Goal: Ask a question

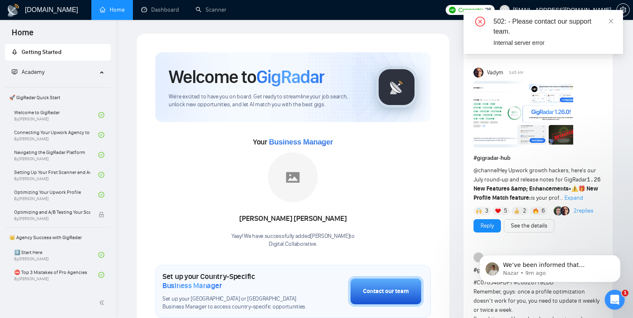
drag, startPoint x: 610, startPoint y: 22, endPoint x: 583, endPoint y: 9, distance: 30.3
click at [610, 22] on icon "close" at bounding box center [611, 21] width 6 height 6
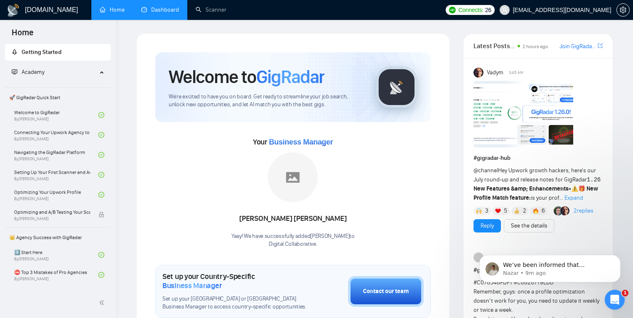
click at [143, 7] on link "Dashboard" at bounding box center [160, 9] width 38 height 7
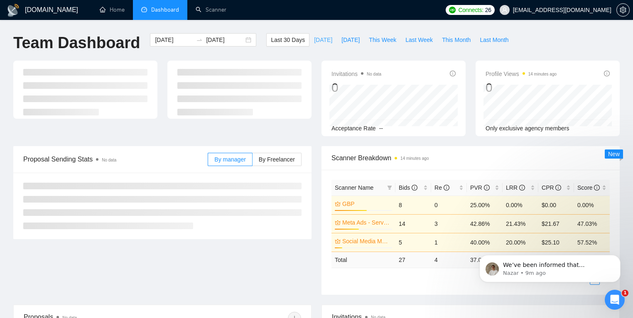
click at [317, 39] on span "[DATE]" at bounding box center [323, 39] width 18 height 9
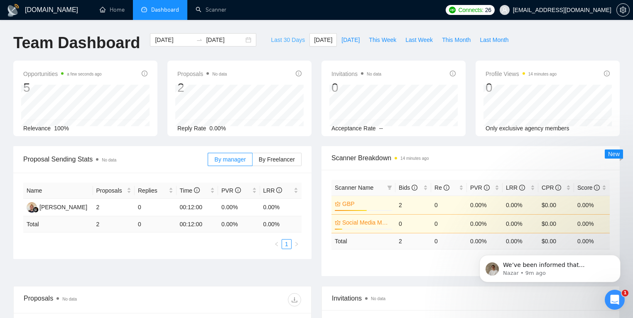
click at [285, 40] on span "Last 30 Days" at bounding box center [288, 39] width 34 height 9
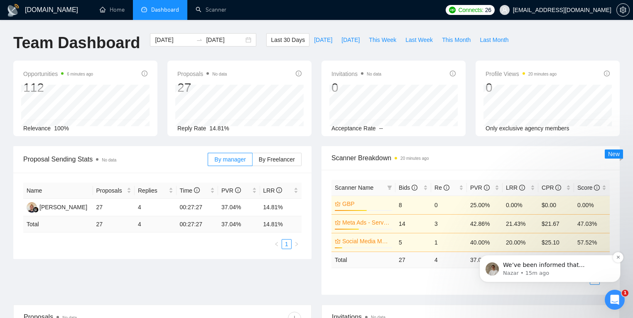
click at [564, 268] on p "We’ve been informed that everything should now be working. However, since this …" at bounding box center [556, 265] width 107 height 8
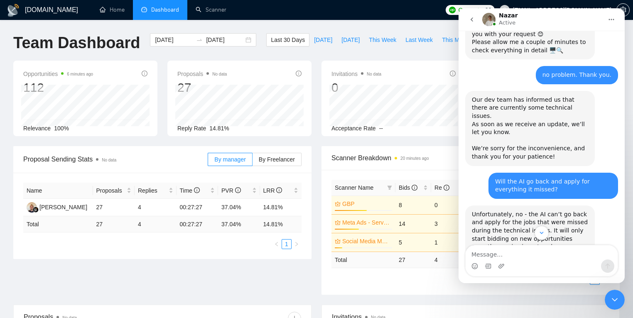
scroll to position [415, 0]
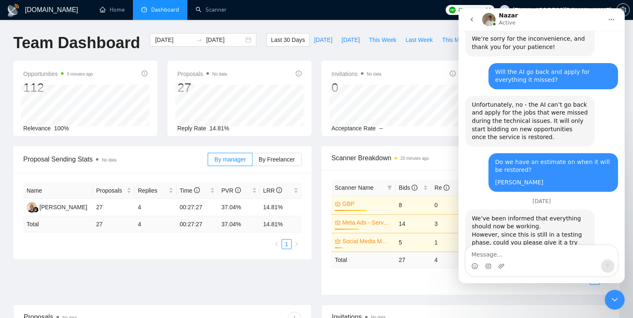
click at [528, 254] on textarea "Message…" at bounding box center [542, 252] width 152 height 14
click at [526, 255] on textarea "Message…" at bounding box center [542, 252] width 152 height 14
click at [494, 257] on textarea "Message…" at bounding box center [542, 252] width 152 height 14
click at [318, 41] on span "[DATE]" at bounding box center [323, 39] width 18 height 9
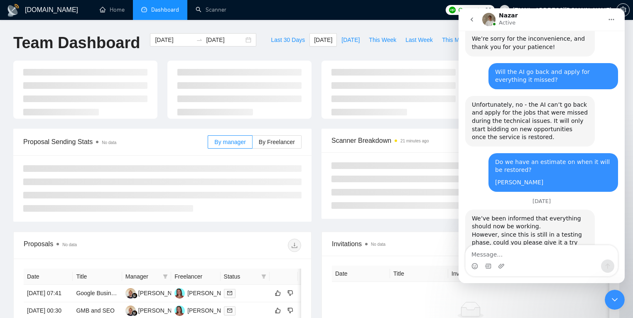
type input "[DATE]"
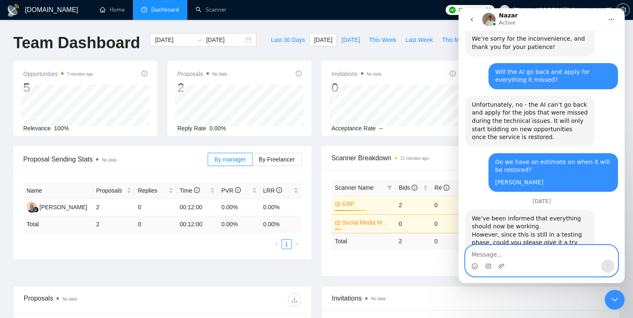
click at [511, 258] on textarea "Message…" at bounding box center [542, 252] width 152 height 14
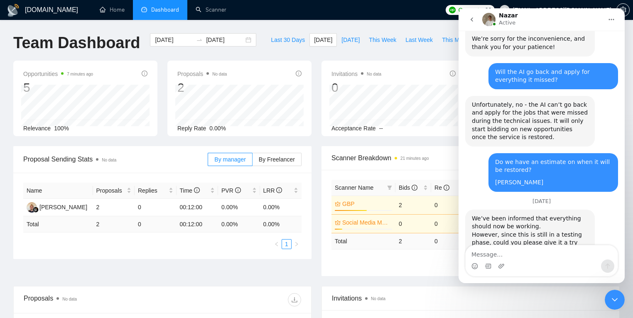
drag, startPoint x: 621, startPoint y: 296, endPoint x: 1176, endPoint y: 556, distance: 612.9
click at [621, 296] on div "Close Intercom Messenger" at bounding box center [615, 300] width 20 height 20
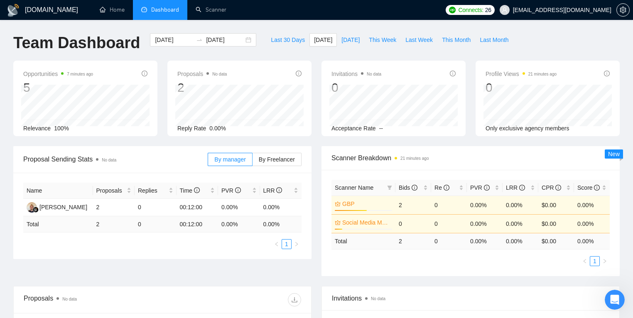
scroll to position [415, 0]
click at [206, 13] on link "Scanner" at bounding box center [211, 9] width 31 height 7
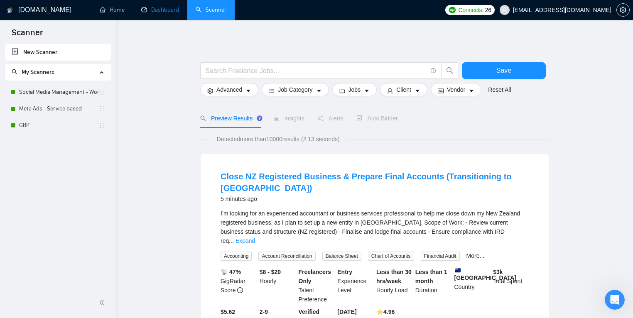
click at [161, 7] on link "Dashboard" at bounding box center [160, 9] width 38 height 7
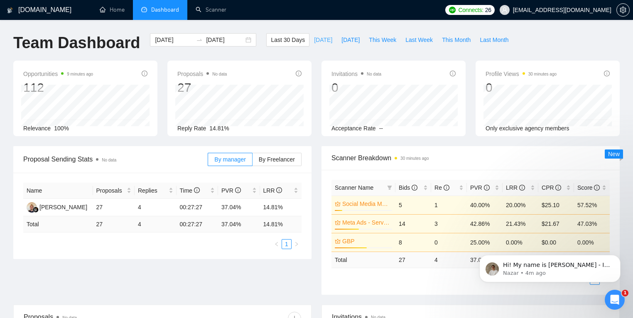
click at [314, 38] on span "[DATE]" at bounding box center [323, 39] width 18 height 9
type input "[DATE]"
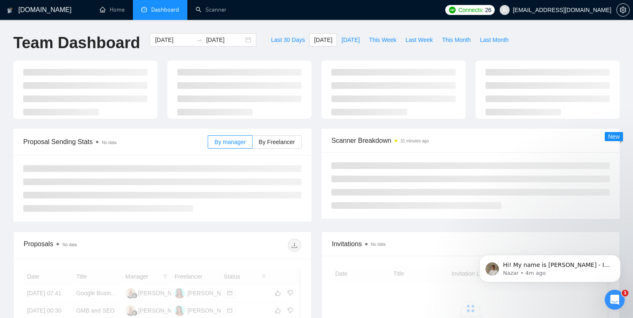
click at [613, 293] on icon "Open Intercom Messenger" at bounding box center [615, 300] width 14 height 14
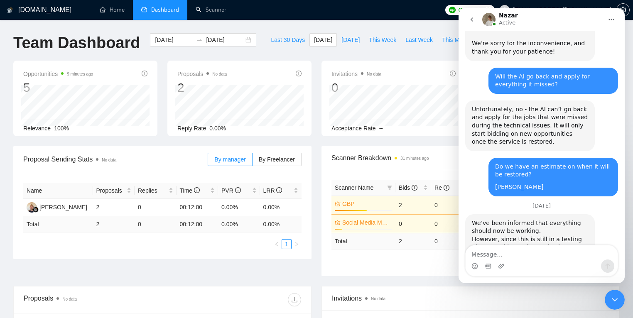
scroll to position [415, 0]
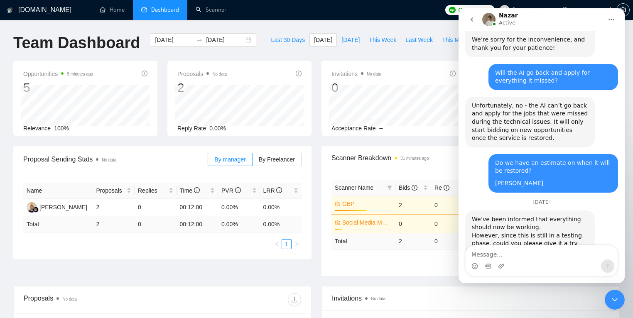
click at [496, 249] on textarea "Message…" at bounding box center [542, 252] width 152 height 14
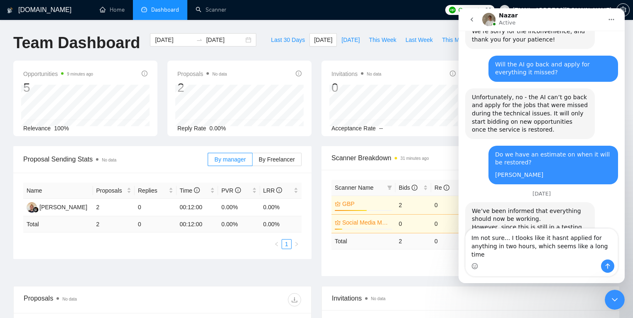
click at [581, 245] on textarea "Im not sure... I tlooks like it hasnt applied for anything in two hours, which …" at bounding box center [542, 244] width 152 height 31
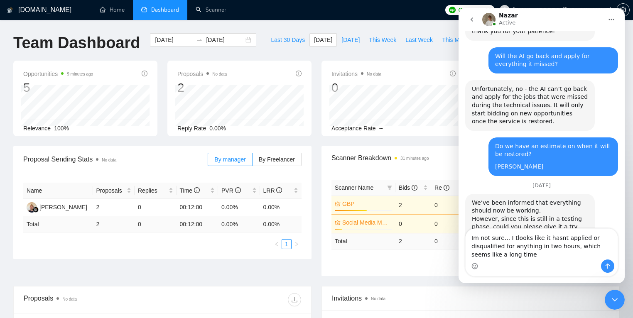
click at [507, 247] on textarea "Im not sure... I tlooks like it hasnt applied or disqualified for anything in t…" at bounding box center [542, 244] width 152 height 31
type textarea "Im not sure... I tlooks like it hasnt applied or disqualified anything in two h…"
drag, startPoint x: 524, startPoint y: 266, endPoint x: 586, endPoint y: 264, distance: 61.9
click at [524, 266] on div "Intercom messenger" at bounding box center [542, 266] width 152 height 13
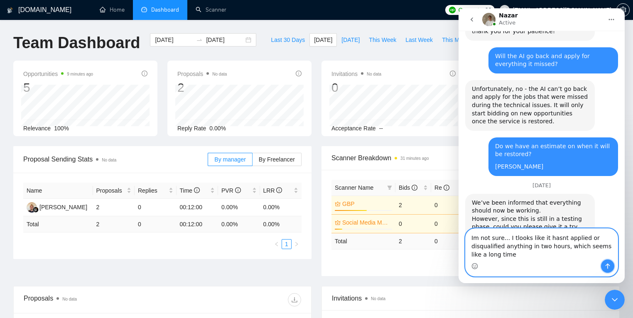
click at [606, 268] on icon "Send a message…" at bounding box center [607, 266] width 7 height 7
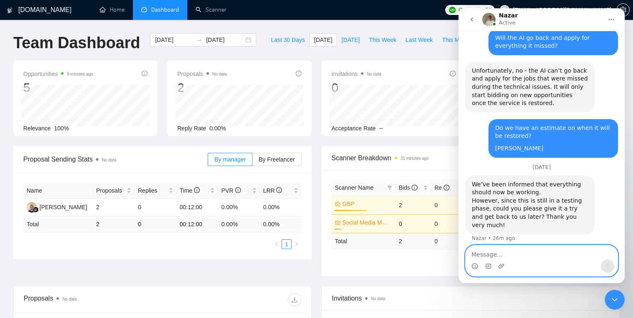
scroll to position [456, 0]
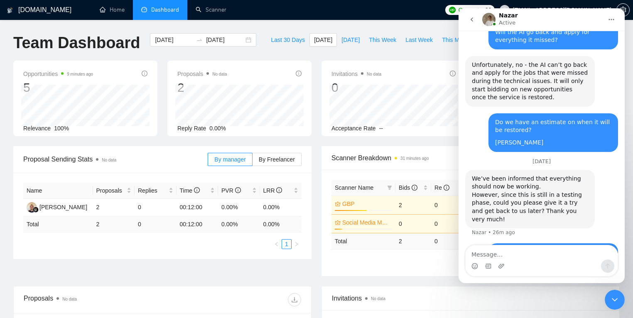
click at [611, 297] on icon "Close Intercom Messenger" at bounding box center [615, 300] width 10 height 10
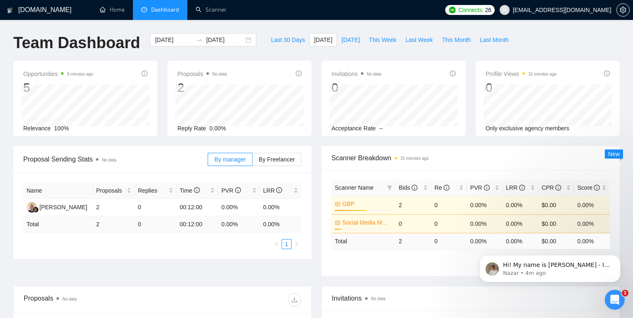
scroll to position [0, 0]
